Goal: Task Accomplishment & Management: Manage account settings

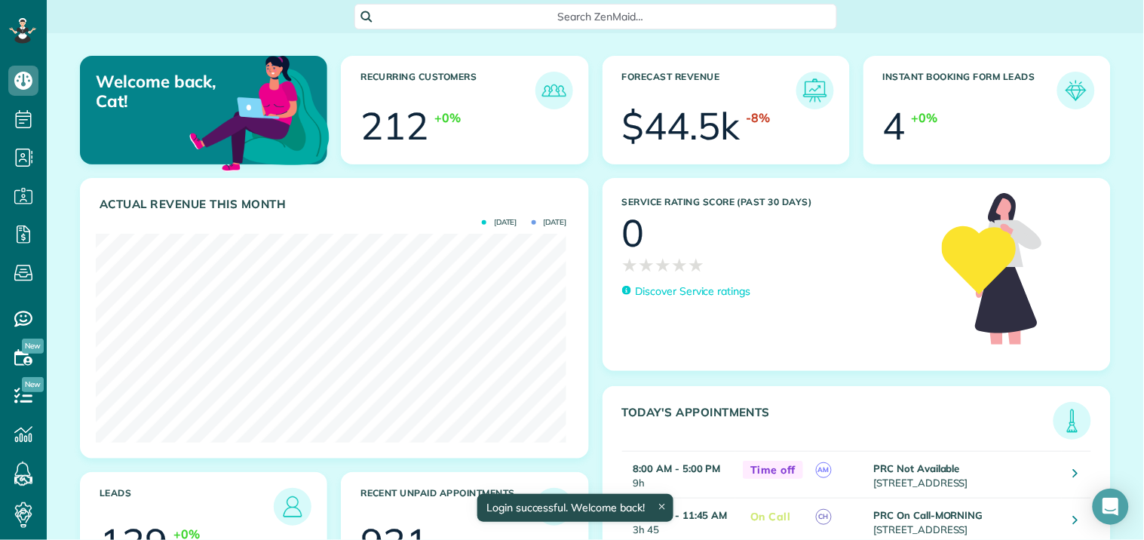
scroll to position [209, 471]
drag, startPoint x: 0, startPoint y: 0, endPoint x: 280, endPoint y: 21, distance: 280.7
click at [280, 21] on div "Search ZenMaid…" at bounding box center [596, 17] width 1098 height 26
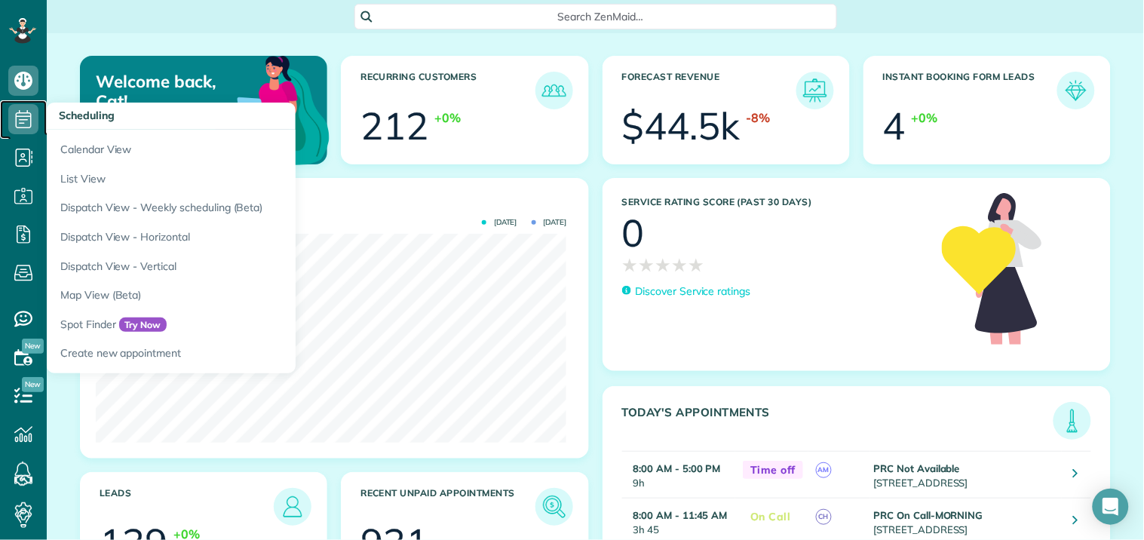
click at [23, 118] on icon at bounding box center [23, 119] width 30 height 30
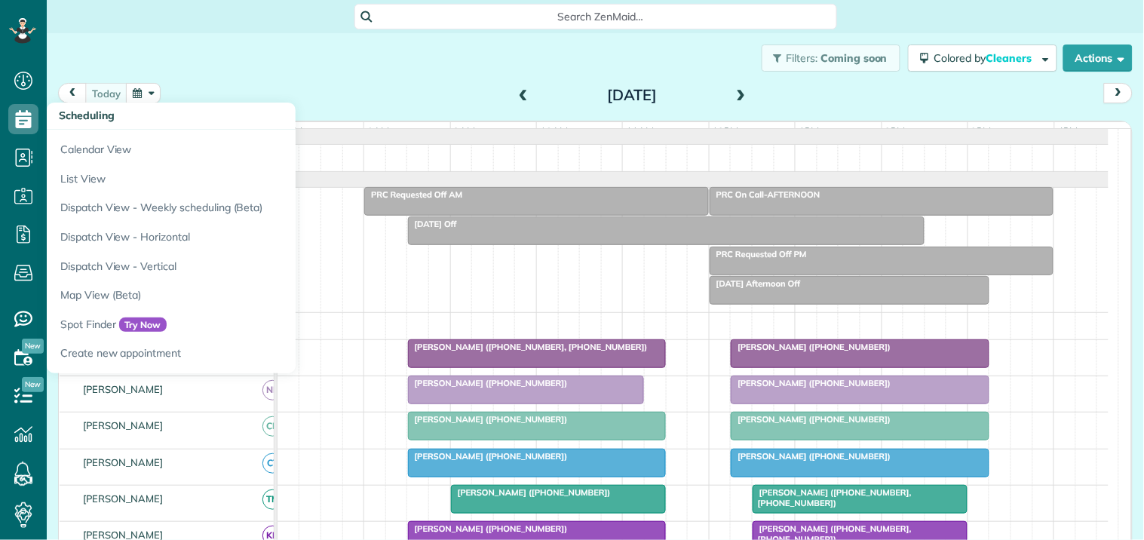
scroll to position [6, 6]
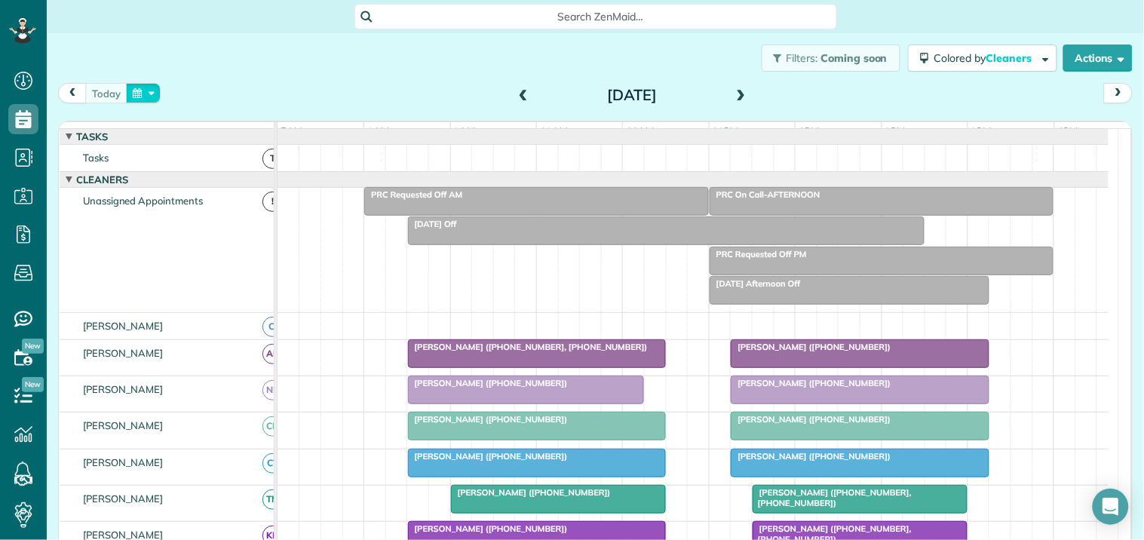
click at [149, 94] on button "button" at bounding box center [143, 93] width 35 height 20
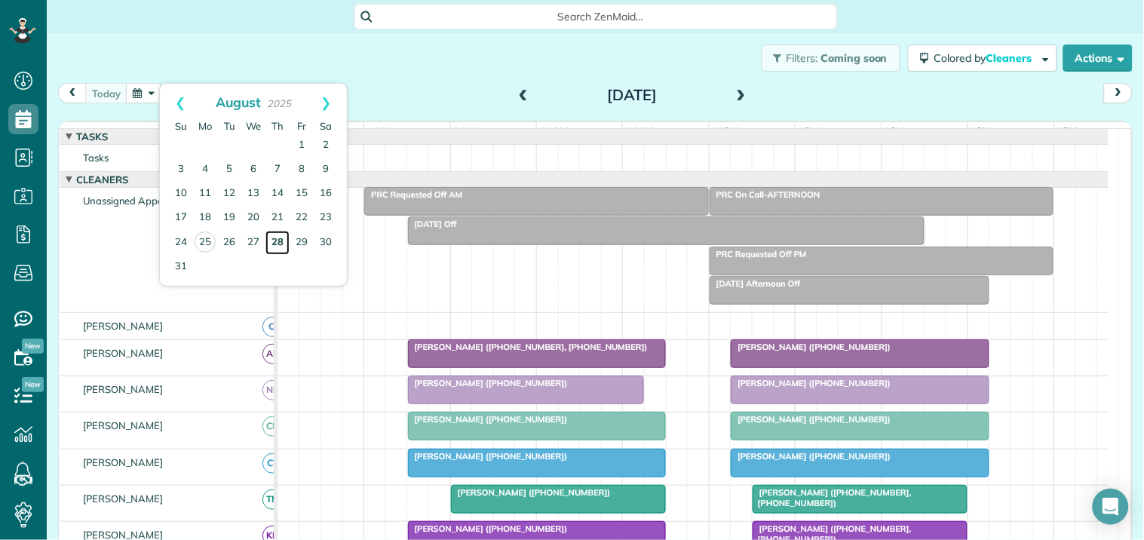
click at [277, 238] on link "28" at bounding box center [278, 243] width 24 height 24
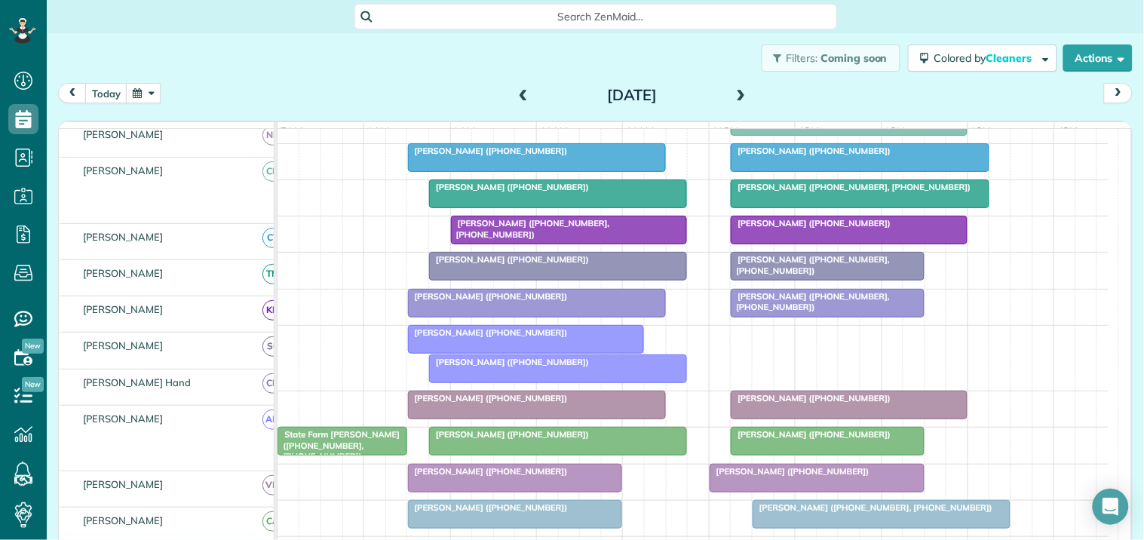
scroll to position [335, 0]
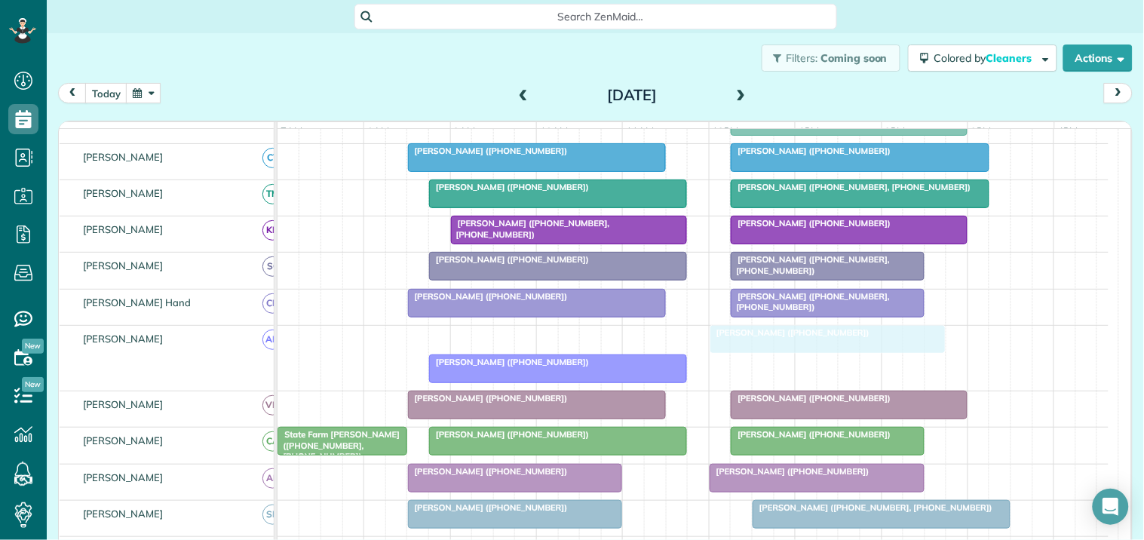
drag, startPoint x: 511, startPoint y: 349, endPoint x: 809, endPoint y: 374, distance: 299.0
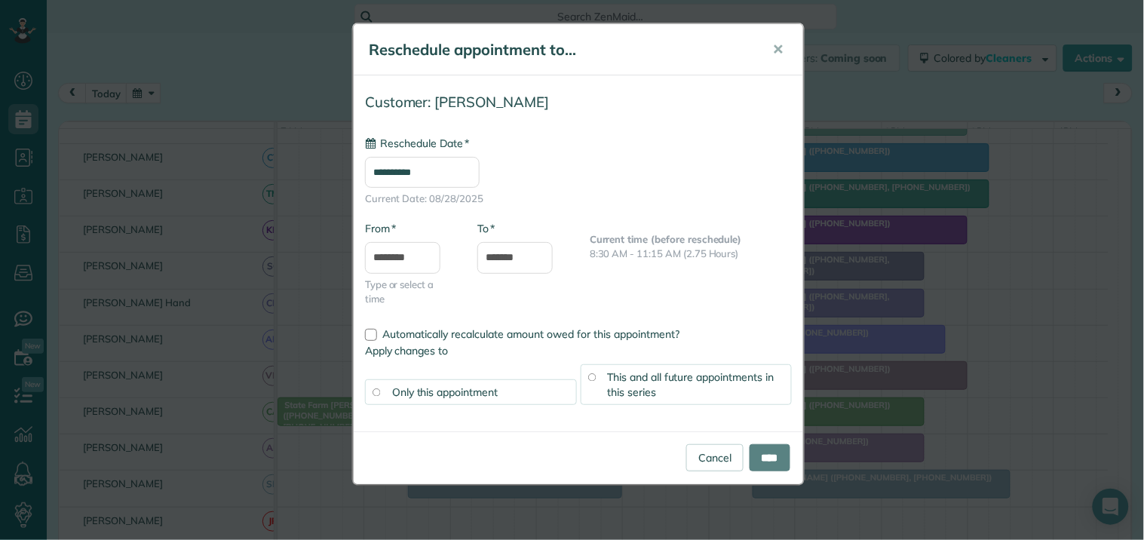
type input "**********"
click at [772, 451] on input "****" at bounding box center [770, 457] width 41 height 27
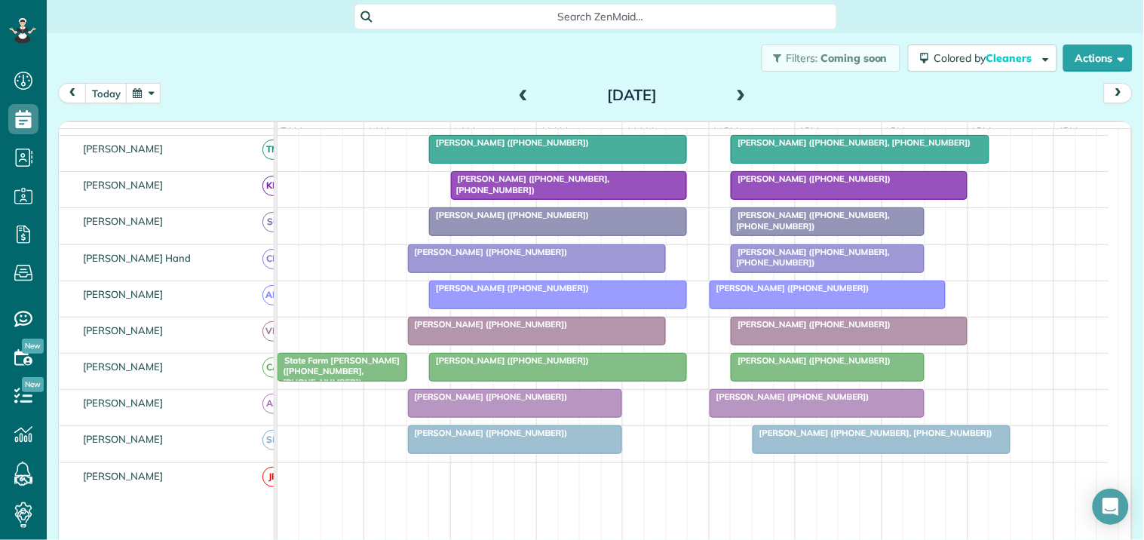
scroll to position [251, 0]
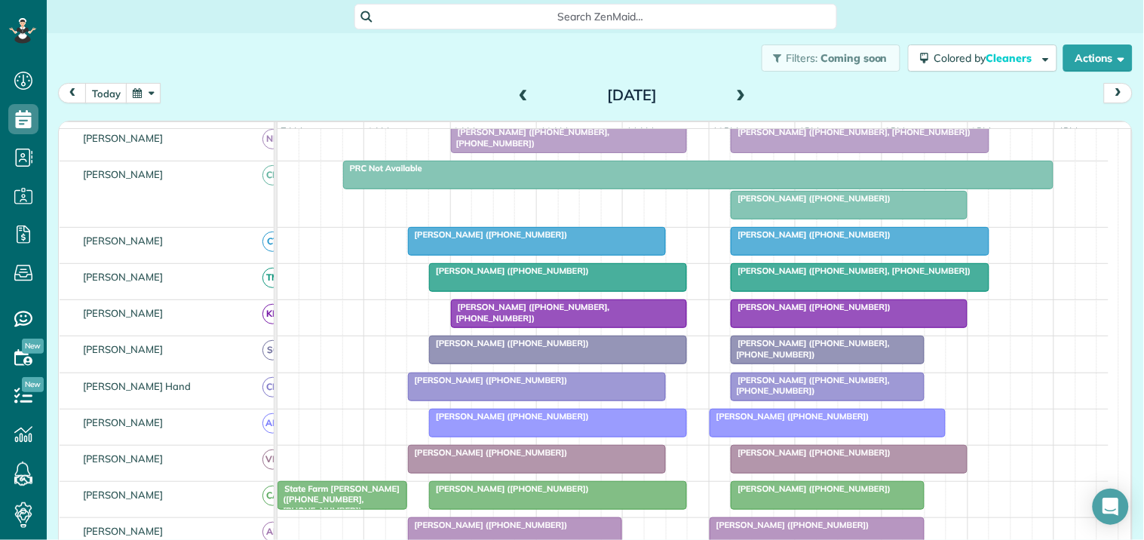
click at [846, 360] on div "[PERSON_NAME] ([PHONE_NUMBER], [PHONE_NUMBER])" at bounding box center [828, 349] width 184 height 22
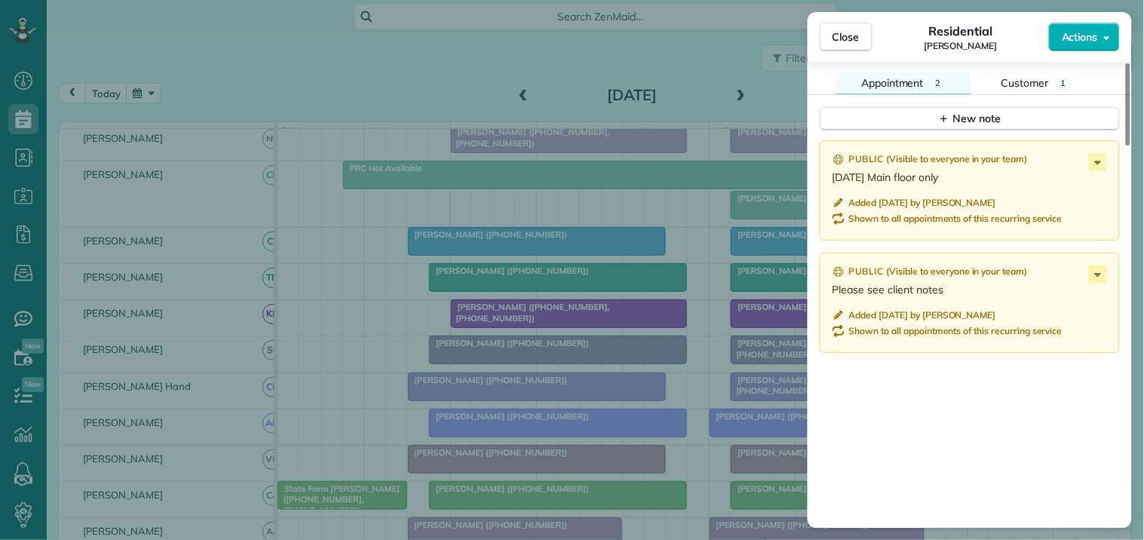
scroll to position [1760, 0]
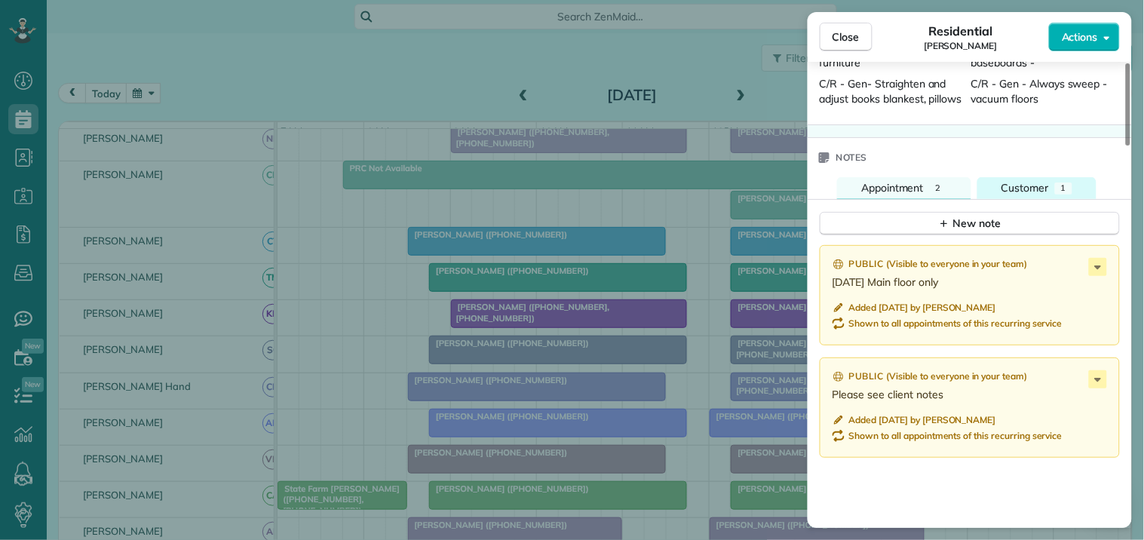
click at [1047, 191] on span "Customer" at bounding box center [1026, 188] width 48 height 14
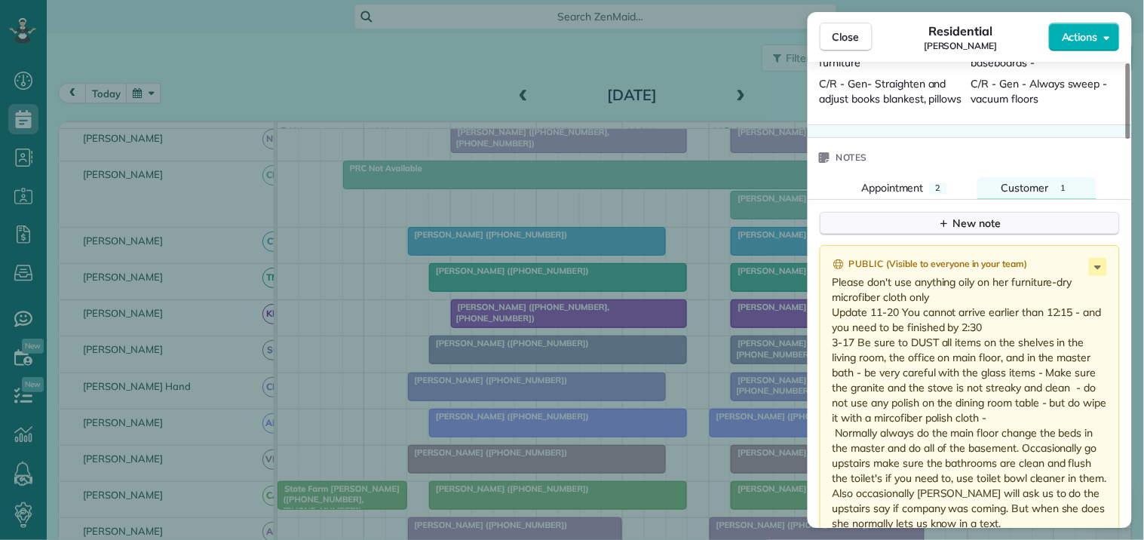
click at [973, 227] on div "New note" at bounding box center [969, 224] width 63 height 16
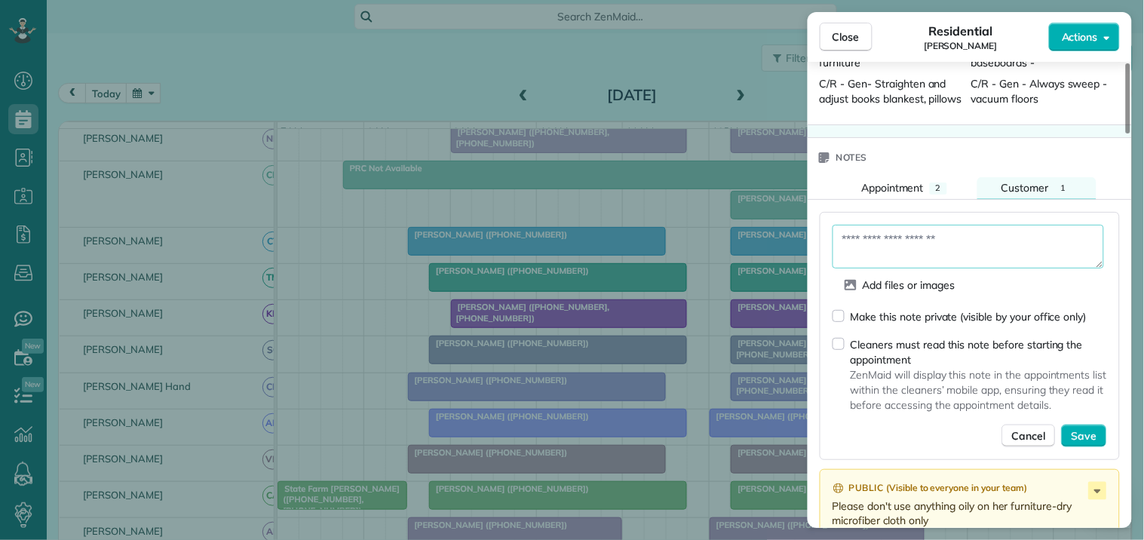
click at [932, 247] on textarea at bounding box center [969, 247] width 272 height 44
type textarea "**********"
click at [1084, 435] on span "Save" at bounding box center [1085, 436] width 26 height 15
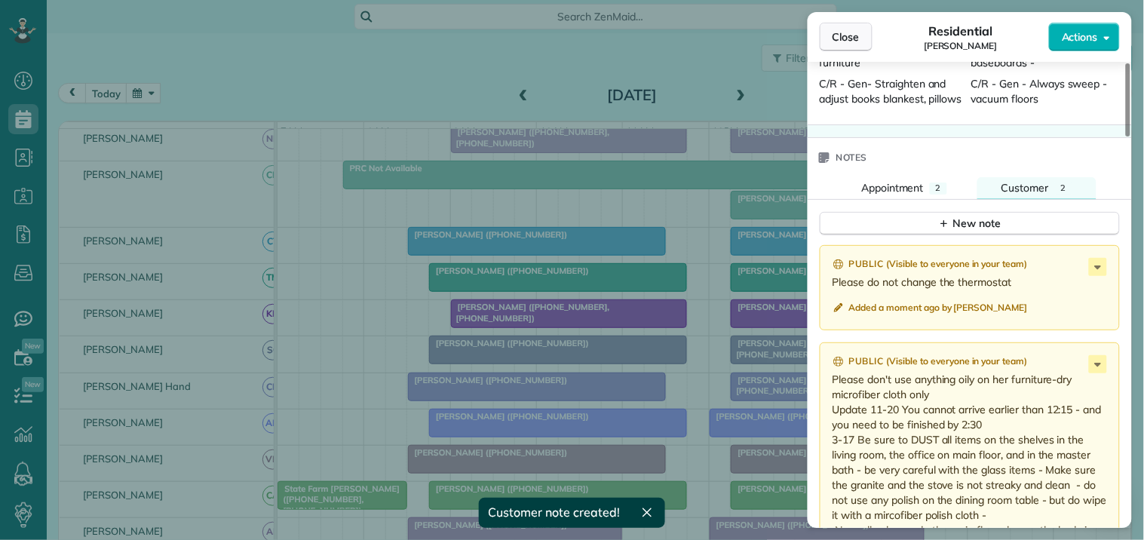
click at [864, 34] on button "Close" at bounding box center [846, 37] width 53 height 29
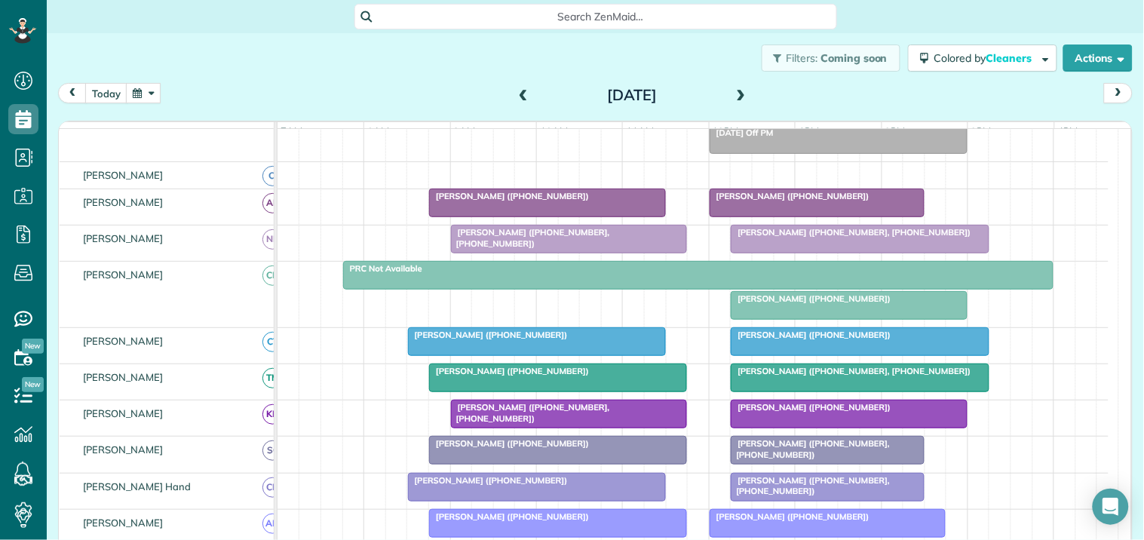
scroll to position [84, 0]
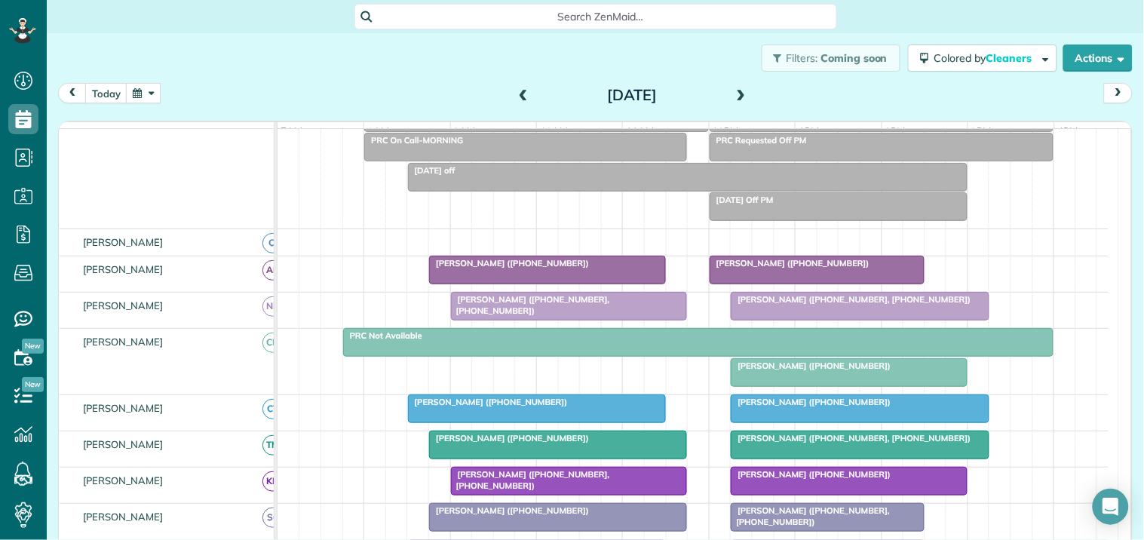
click at [517, 89] on span at bounding box center [523, 96] width 17 height 14
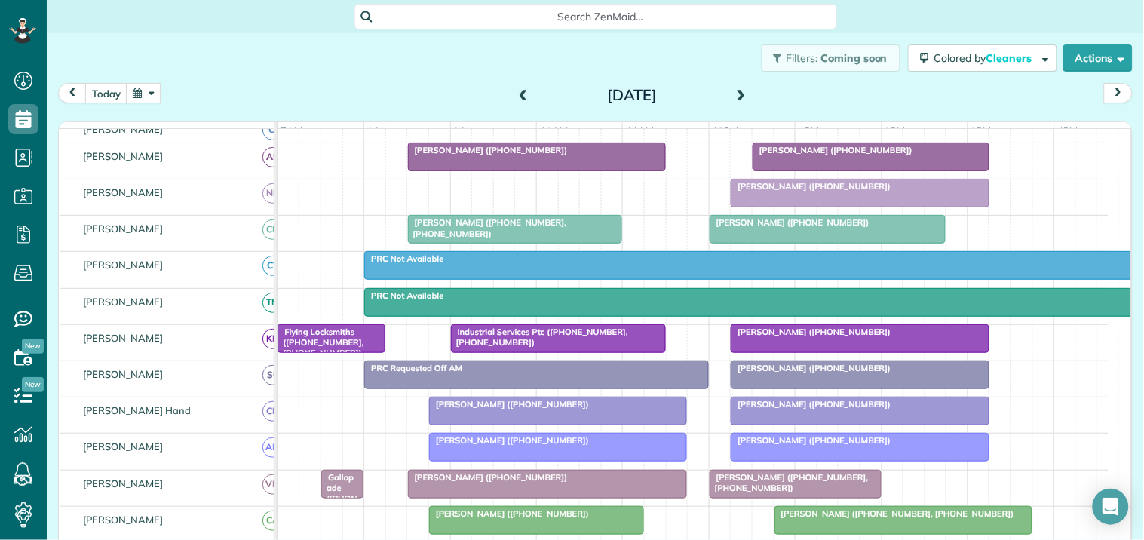
scroll to position [251, 0]
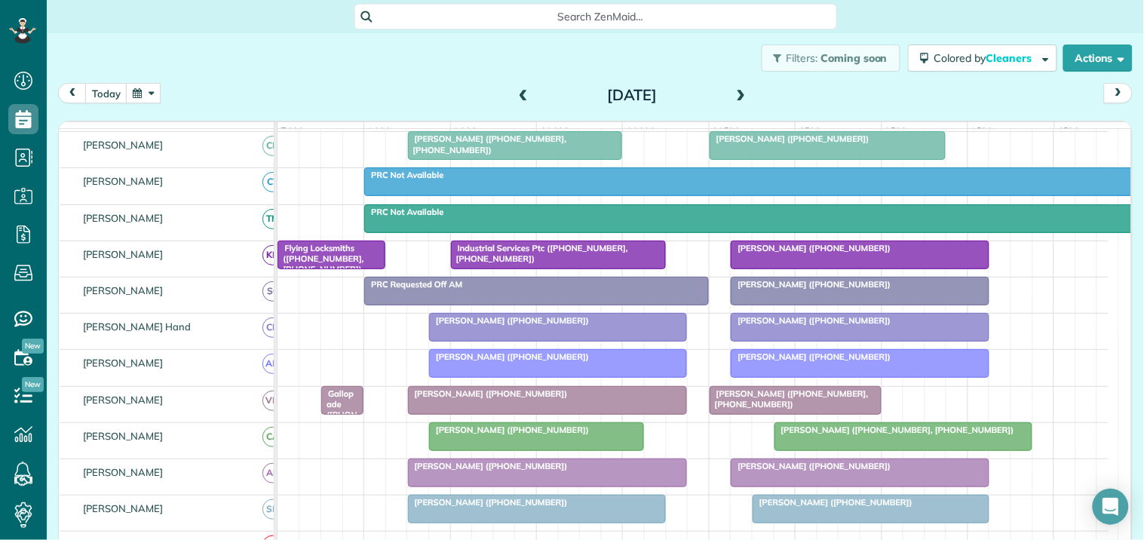
click at [736, 89] on span at bounding box center [741, 96] width 17 height 14
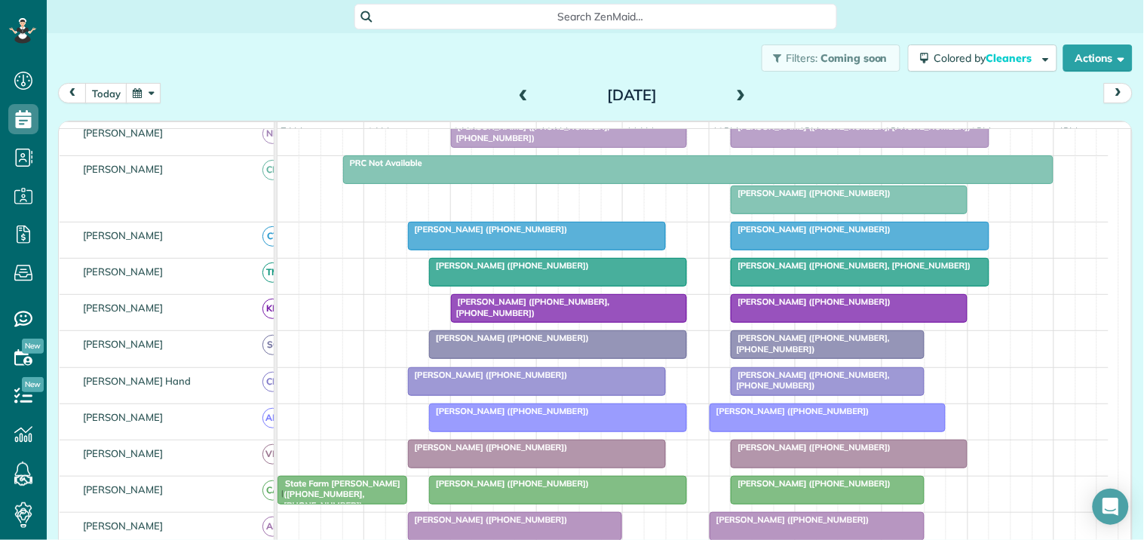
scroll to position [114, 0]
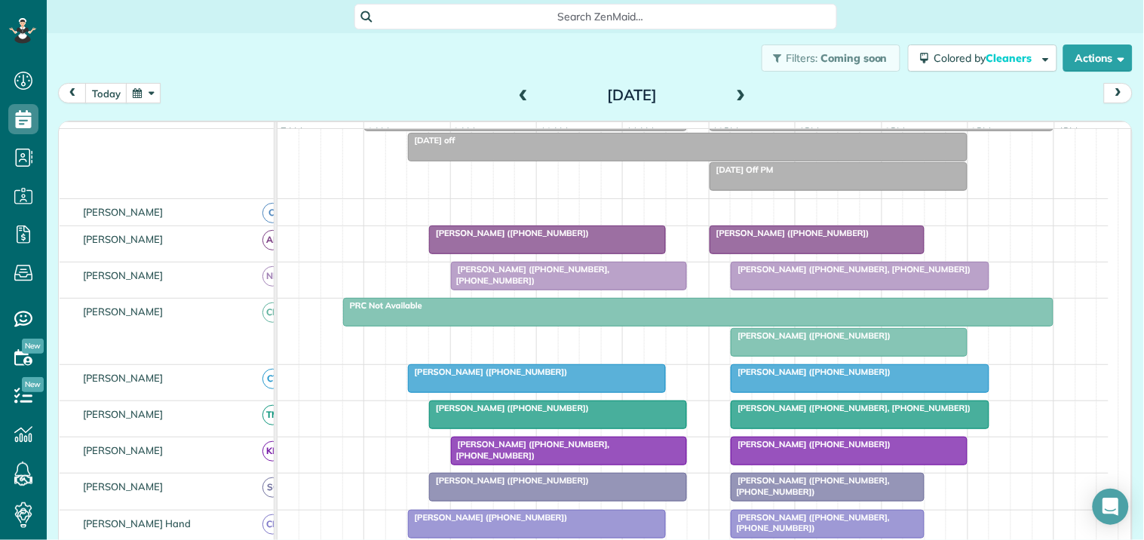
click at [741, 91] on span at bounding box center [741, 96] width 17 height 14
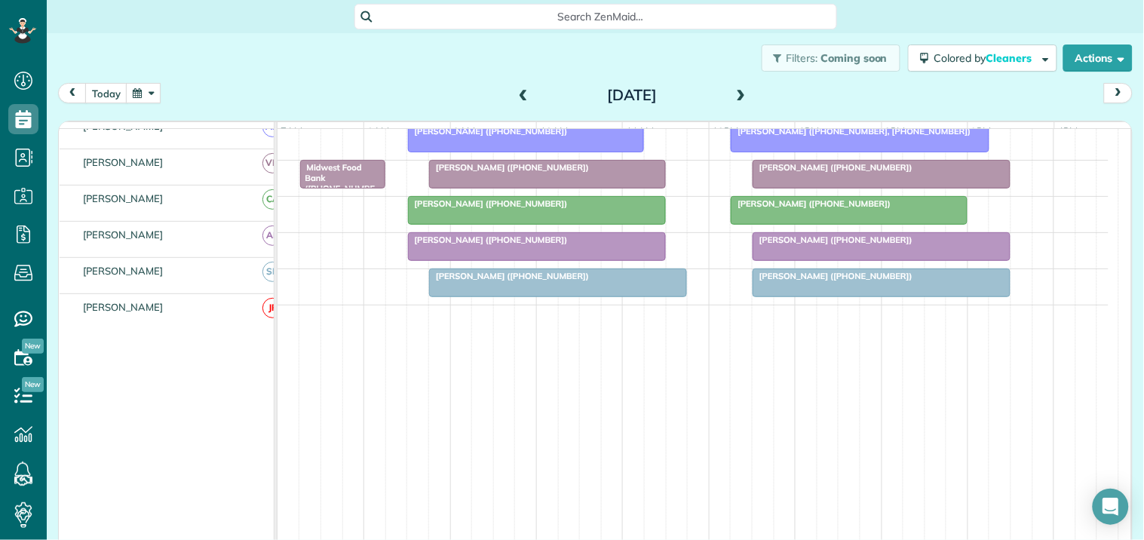
scroll to position [0, 0]
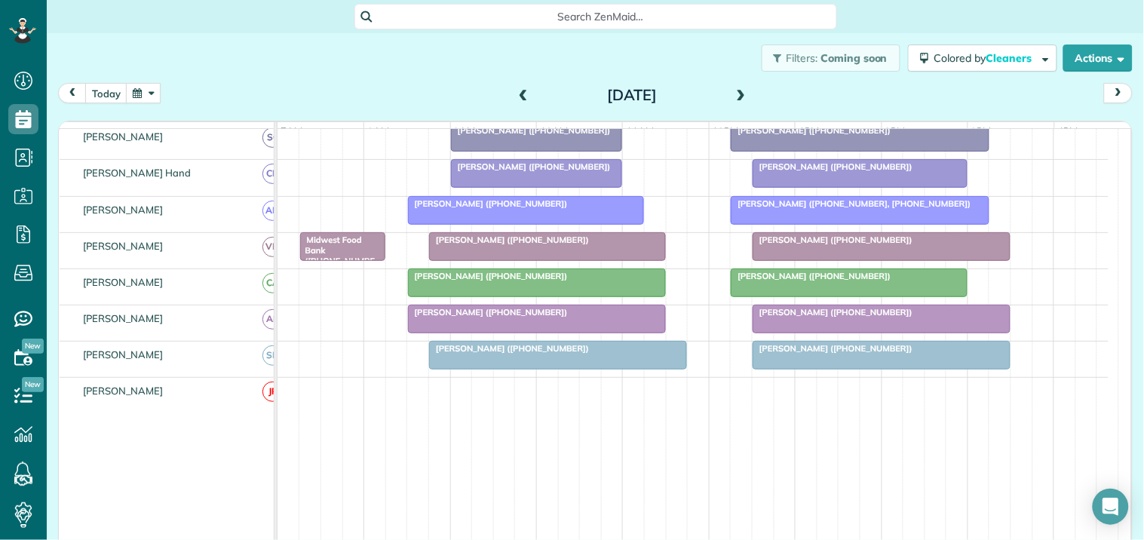
click at [147, 89] on button "button" at bounding box center [143, 93] width 35 height 20
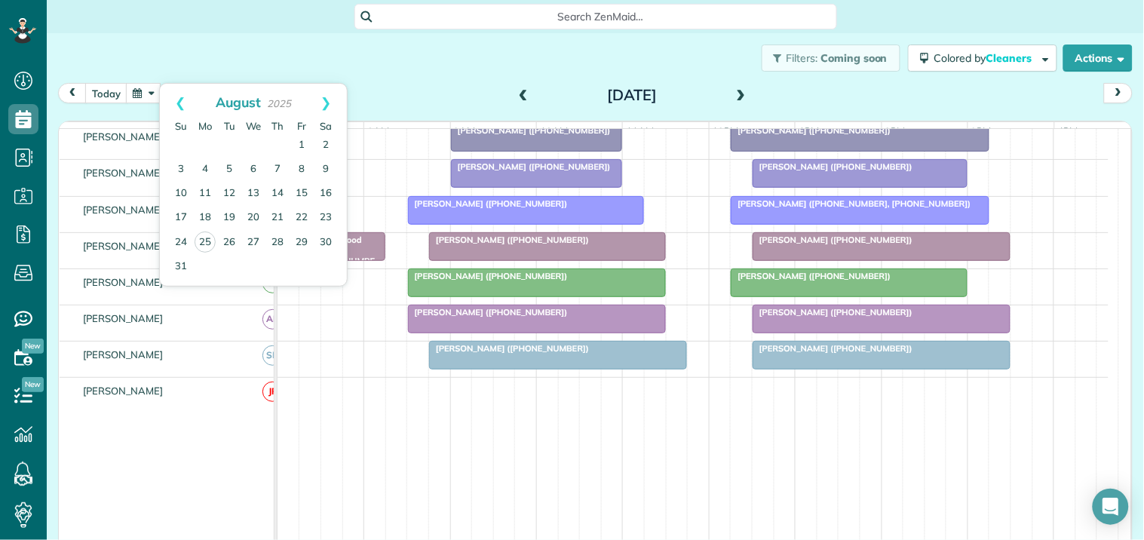
click at [366, 51] on div "Filters: Coming soon Colored by Cleaners Color by Cleaner Color by Team Color b…" at bounding box center [596, 58] width 1098 height 50
